Goal: Information Seeking & Learning: Learn about a topic

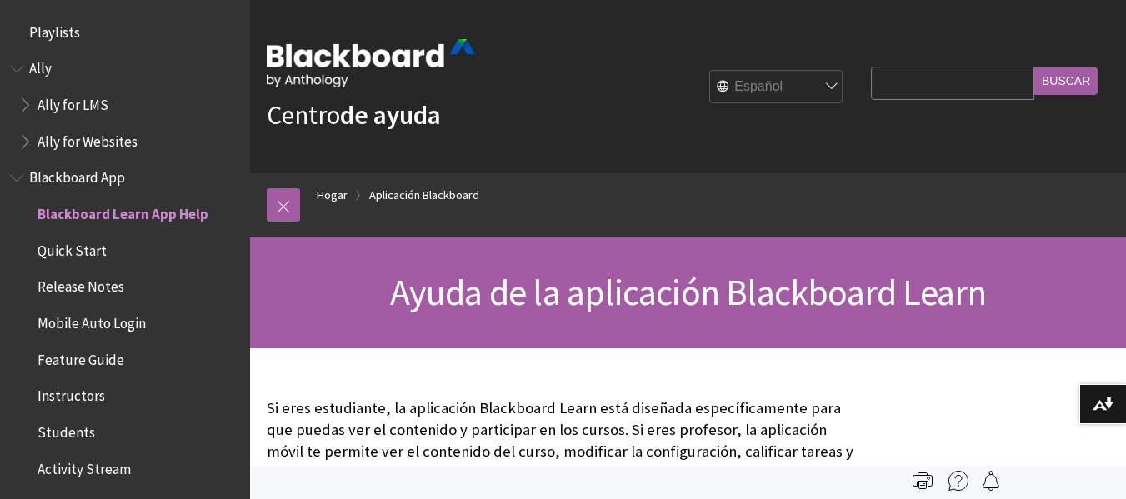
scroll to position [175, 0]
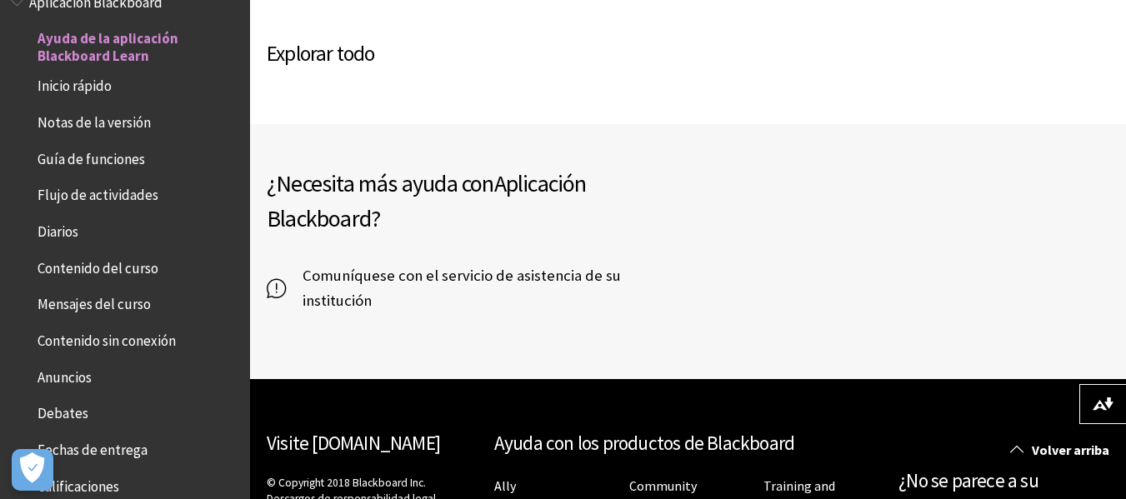
scroll to position [1111, 0]
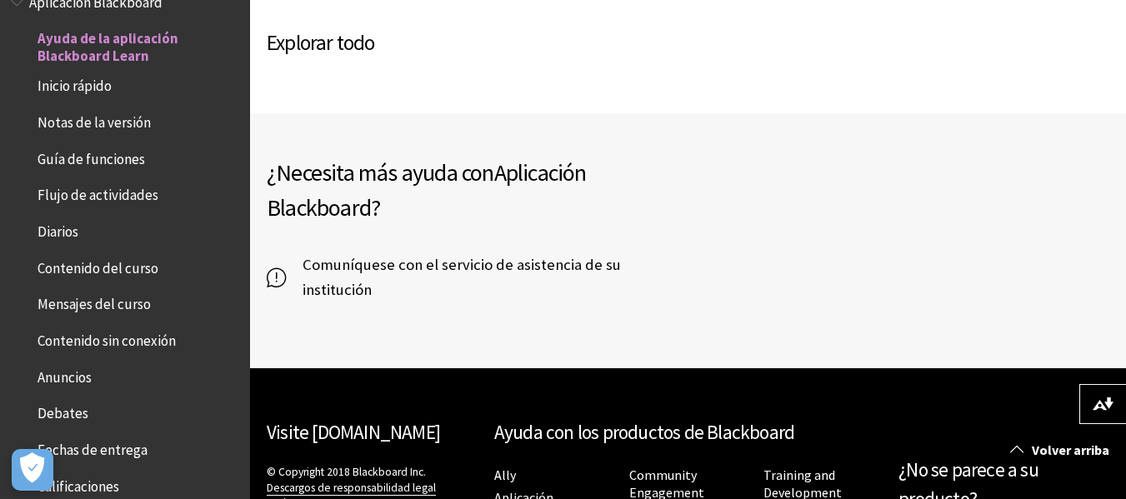
click at [69, 84] on span "Inicio rápido" at bounding box center [75, 84] width 74 height 23
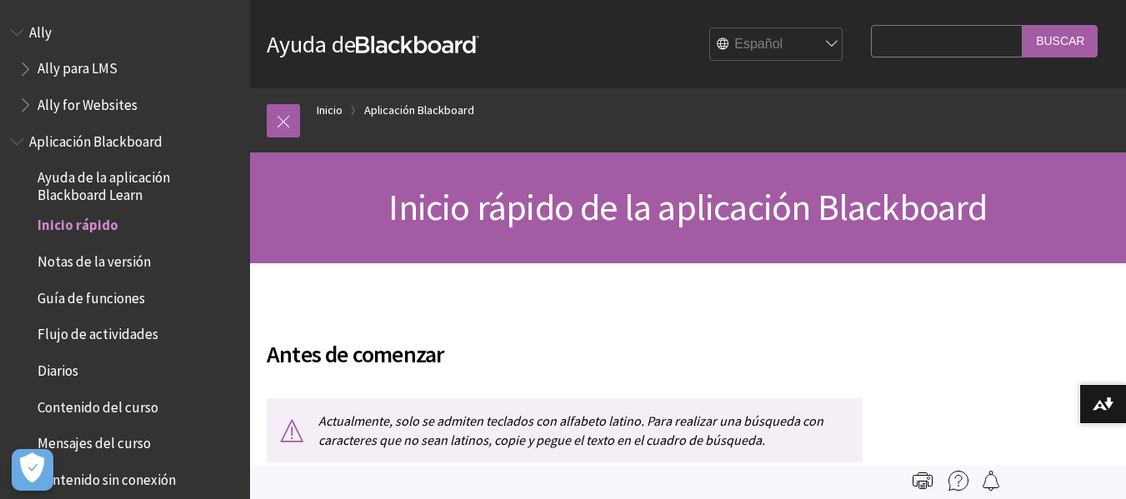
scroll to position [187, 0]
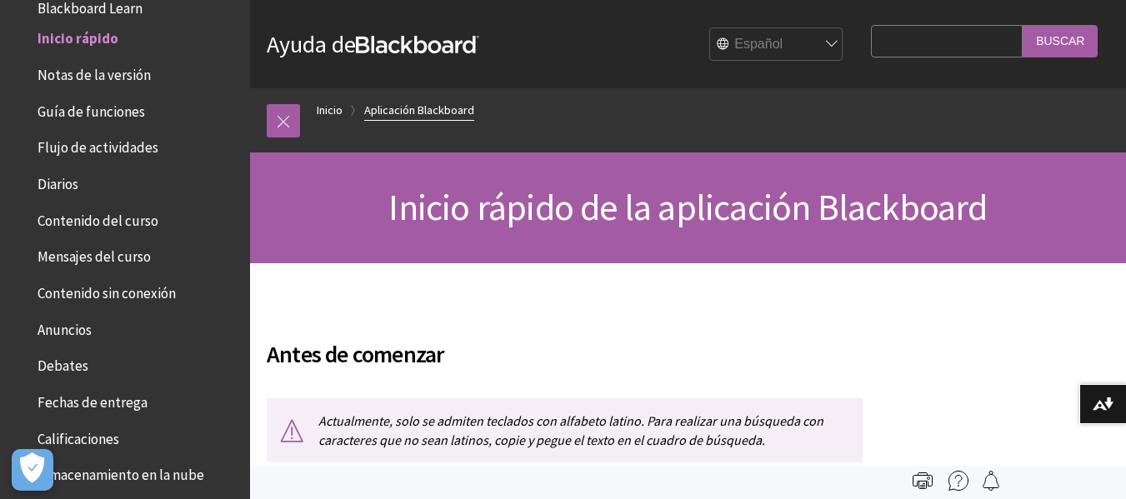
click at [398, 106] on link "Aplicación Blackboard" at bounding box center [419, 110] width 110 height 21
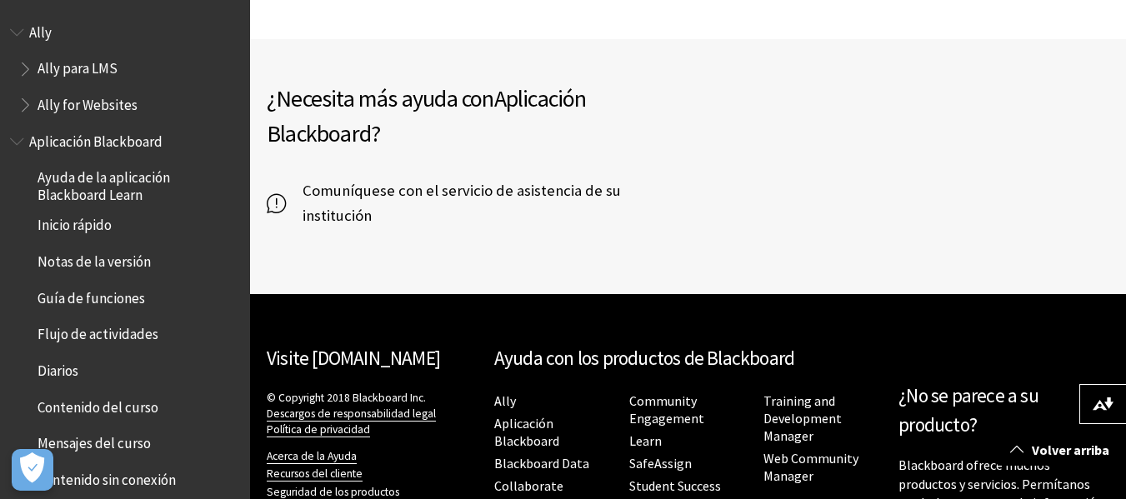
scroll to position [493, 0]
